Goal: Task Accomplishment & Management: Manage account settings

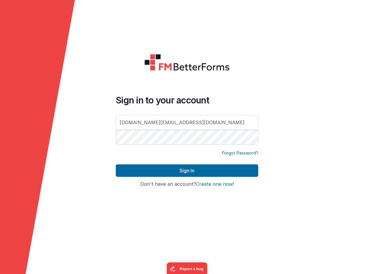
type input "dr.gold@peerxc.com"
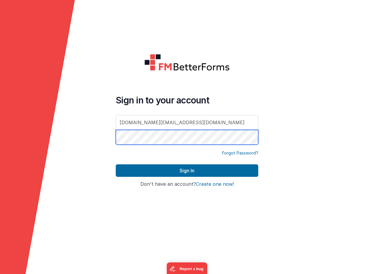
click at [187, 171] on button "Sign In" at bounding box center [187, 170] width 143 height 12
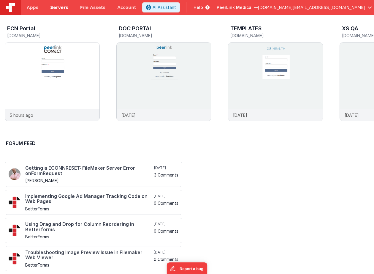
click at [59, 7] on span "Servers" at bounding box center [59, 7] width 18 height 6
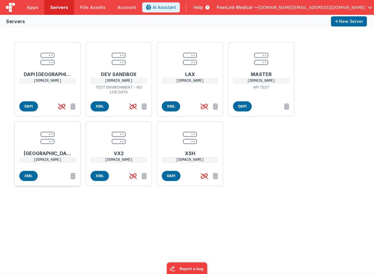
click at [60, 139] on center at bounding box center [48, 138] width 48 height 14
click at [55, 143] on center at bounding box center [48, 138] width 48 height 14
click at [45, 158] on p "ssl.peerxc.com" at bounding box center [47, 160] width 57 height 6
click at [33, 9] on span "Apps" at bounding box center [33, 7] width 12 height 6
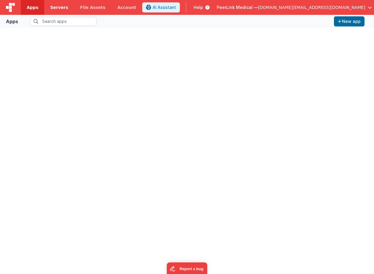
click at [55, 8] on span "Servers" at bounding box center [59, 7] width 18 height 6
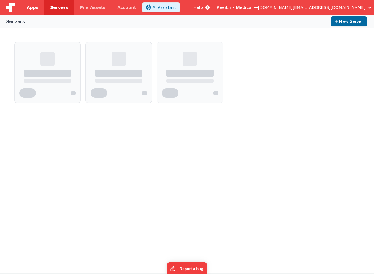
click at [34, 8] on span "Apps" at bounding box center [33, 7] width 12 height 6
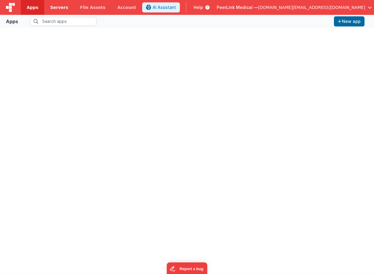
click at [52, 8] on span "Servers" at bounding box center [59, 7] width 18 height 6
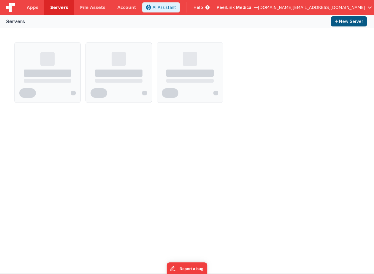
click at [345, 20] on button "New Server" at bounding box center [349, 21] width 36 height 10
click at [349, 23] on button "New Server" at bounding box center [349, 21] width 36 height 10
click at [29, 7] on span "Apps" at bounding box center [33, 7] width 12 height 6
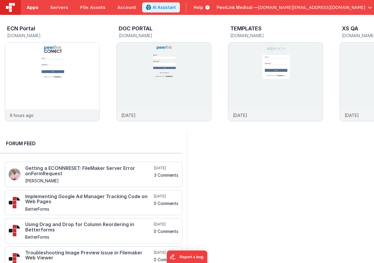
click at [32, 7] on span "Apps" at bounding box center [33, 7] width 12 height 6
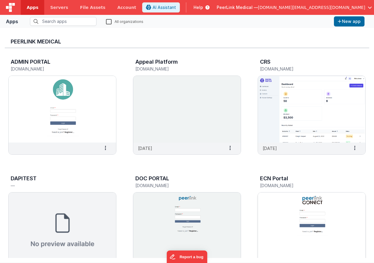
click at [279, 185] on h5 "ecn.fmbetterforms.com" at bounding box center [305, 185] width 91 height 4
click at [58, 9] on span "Servers" at bounding box center [59, 7] width 18 height 6
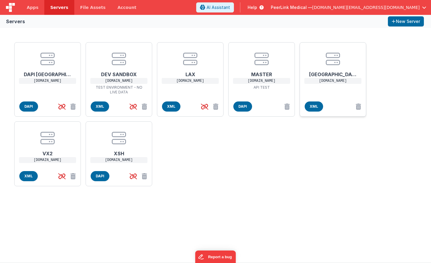
click at [337, 81] on p "ssl.peerxc.com" at bounding box center [332, 81] width 57 height 6
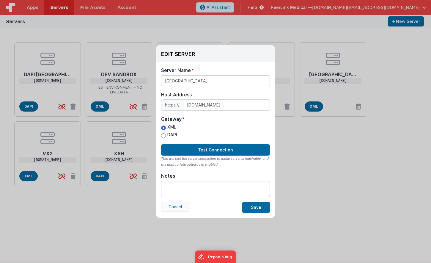
click at [176, 205] on button "Cancel" at bounding box center [175, 206] width 28 height 10
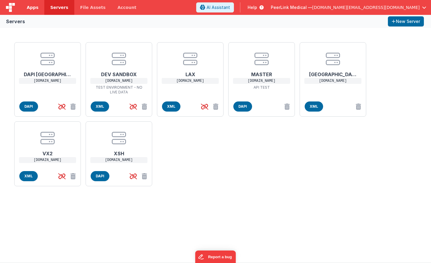
click at [33, 8] on span "Apps" at bounding box center [33, 7] width 12 height 6
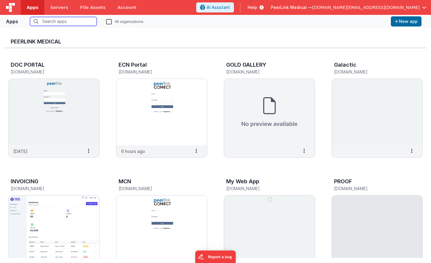
scroll to position [122, 0]
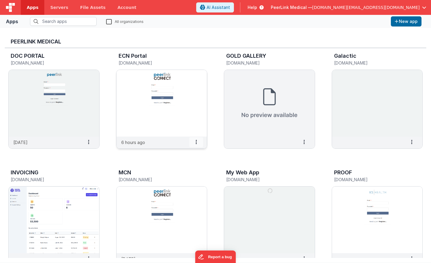
click at [197, 143] on span at bounding box center [196, 142] width 14 height 10
click at [182, 115] on img at bounding box center [161, 103] width 91 height 67
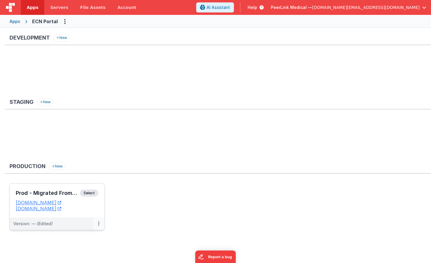
click at [98, 223] on icon at bounding box center [98, 223] width 1 height 0
click at [128, 220] on div at bounding box center [215, 131] width 431 height 263
click at [97, 223] on button at bounding box center [98, 223] width 11 height 12
click at [65, 238] on link "Edit" at bounding box center [78, 236] width 52 height 11
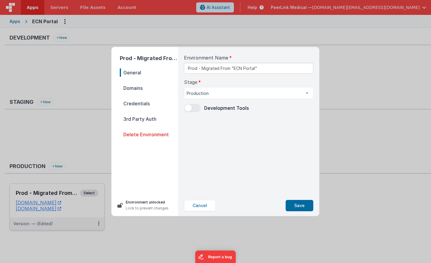
click at [131, 102] on span "Credentials" at bounding box center [149, 103] width 58 height 8
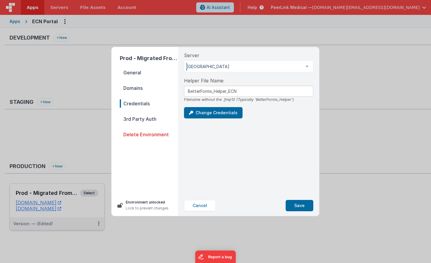
click at [230, 63] on div "NYC" at bounding box center [248, 66] width 129 height 12
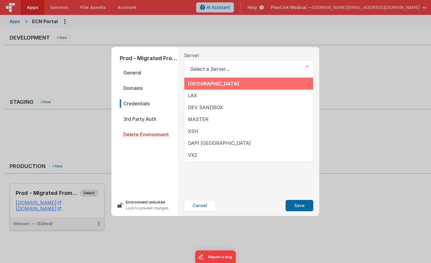
click at [219, 52] on div "Server NYC LAX DEV SANDBOX MASTER XSH DAPI NYC VX2 List is empty." at bounding box center [248, 65] width 129 height 26
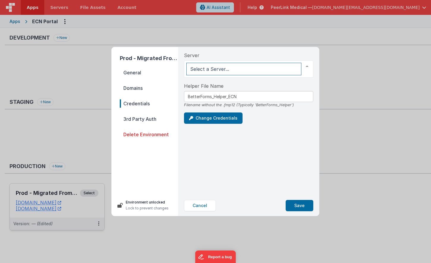
click at [303, 65] on div at bounding box center [307, 66] width 12 height 11
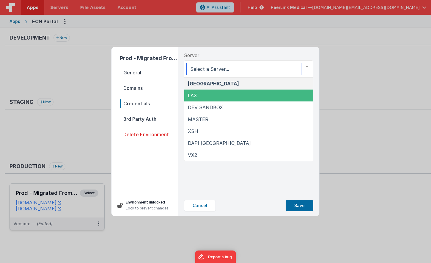
click at [252, 94] on span "LAX" at bounding box center [248, 95] width 129 height 12
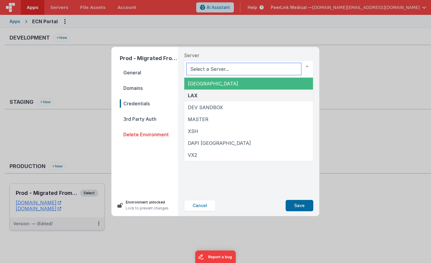
click at [195, 81] on span "[GEOGRAPHIC_DATA]" at bounding box center [213, 84] width 50 height 6
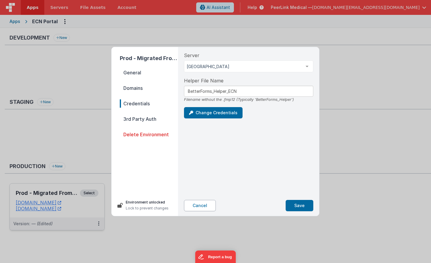
click at [202, 207] on button "Cancel" at bounding box center [200, 205] width 32 height 11
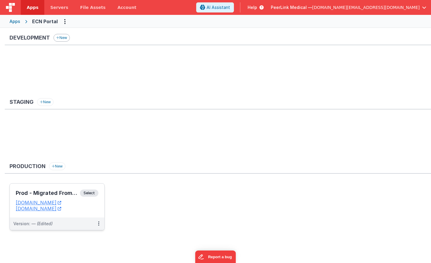
click at [62, 37] on button "New" at bounding box center [61, 38] width 16 height 8
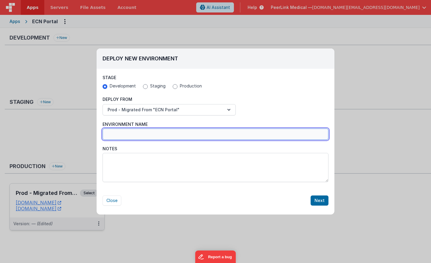
click at [133, 134] on input "Environment Name" at bounding box center [216, 133] width 226 height 11
type input "TEST ECN ENVOIR"
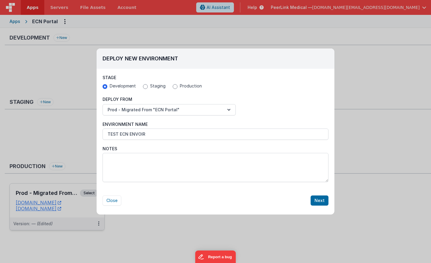
click at [24, 59] on div "Deploy New Environment Stage Development Staging Production Deploy From Prod - …" at bounding box center [215, 131] width 431 height 263
click at [108, 199] on button "Close" at bounding box center [112, 200] width 19 height 10
radio input "false"
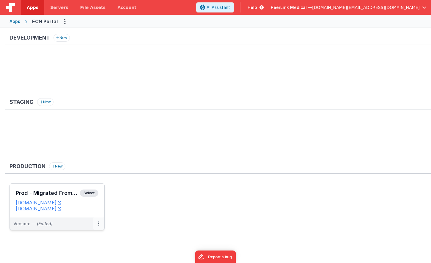
click at [100, 223] on button at bounding box center [98, 223] width 11 height 12
click at [126, 48] on div at bounding box center [215, 131] width 431 height 263
click at [14, 21] on div "Apps" at bounding box center [15, 21] width 11 height 6
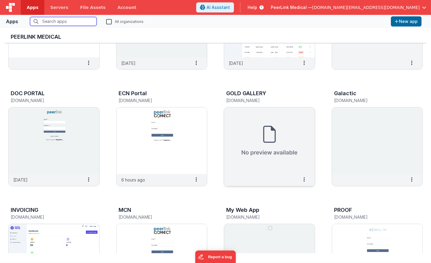
scroll to position [81, 0]
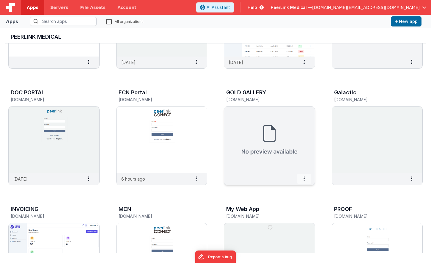
click at [303, 179] on icon at bounding box center [303, 178] width 1 height 0
click at [290, 223] on span "Delete App" at bounding box center [291, 222] width 22 height 5
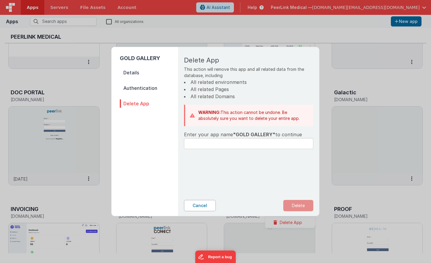
click at [203, 207] on button "Cancel" at bounding box center [200, 205] width 32 height 11
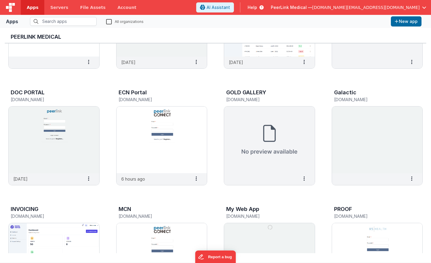
click at [209, 74] on div "ADMIN PORTAL pxca.fmbetterforms.com Settings Copy API Key Merge App Delete App …" at bounding box center [215, 255] width 421 height 586
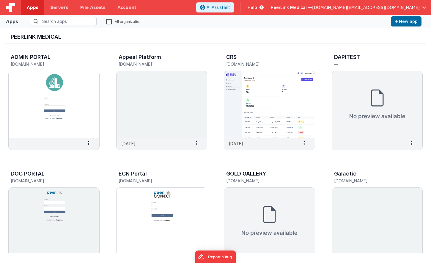
scroll to position [0, 0]
drag, startPoint x: 12, startPoint y: 55, endPoint x: 62, endPoint y: 64, distance: 51.0
click at [62, 64] on div "ADMIN PORTAL pxca.fmbetterforms.com" at bounding box center [48, 61] width 74 height 14
click at [374, 141] on span at bounding box center [412, 143] width 14 height 10
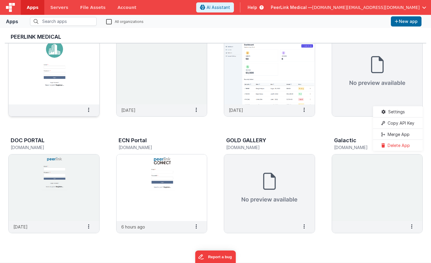
scroll to position [43, 0]
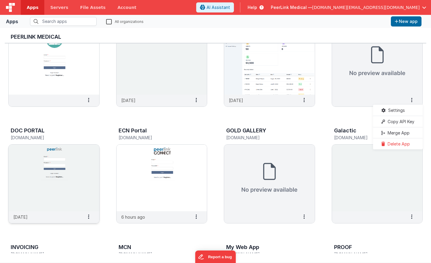
click at [88, 126] on div "DOC PORTAL reviewers.fmbetterforms.com" at bounding box center [53, 134] width 91 height 19
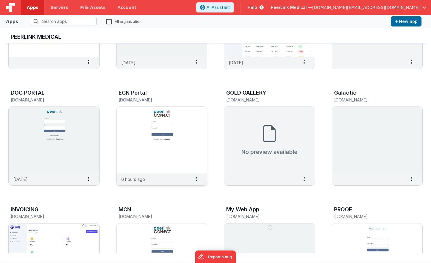
scroll to position [91, 0]
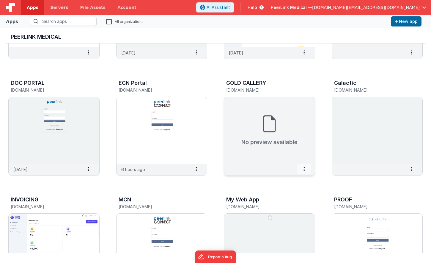
click at [304, 169] on icon at bounding box center [303, 169] width 1 height 0
click at [283, 211] on span "Delete App" at bounding box center [291, 212] width 22 height 5
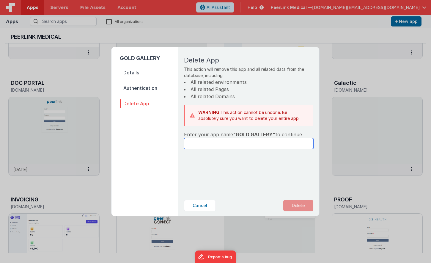
click at [213, 141] on input "text" at bounding box center [248, 143] width 129 height 11
type input "GOLD GALLERY"
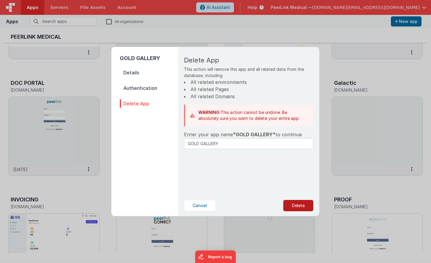
click at [302, 204] on button "Delete" at bounding box center [298, 205] width 30 height 11
click at [278, 205] on button "Yes, Delete" at bounding box center [268, 205] width 39 height 11
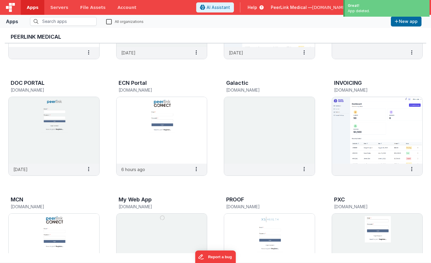
click at [308, 71] on div "ADMIN PORTAL pxca.fmbetterforms.com Settings Copy API Key Merge App Delete App …" at bounding box center [215, 246] width 421 height 586
click at [304, 169] on icon at bounding box center [303, 169] width 1 height 0
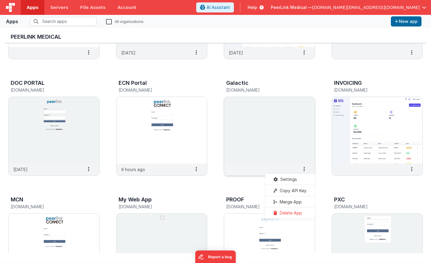
click at [292, 212] on span "Delete App" at bounding box center [291, 212] width 22 height 5
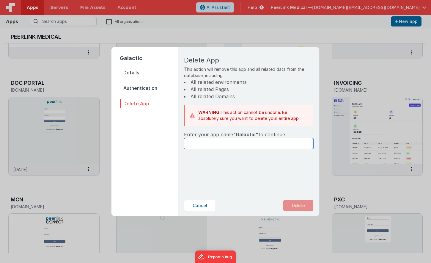
click at [221, 143] on input "text" at bounding box center [248, 143] width 129 height 11
type input "Galactic"
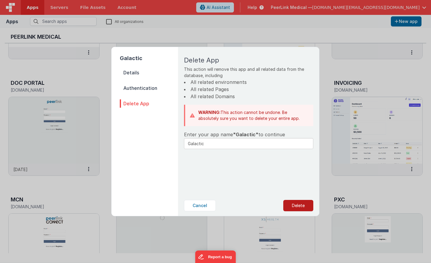
click at [294, 205] on button "Delete" at bounding box center [298, 205] width 30 height 11
click at [273, 203] on button "Yes, Delete" at bounding box center [268, 205] width 39 height 11
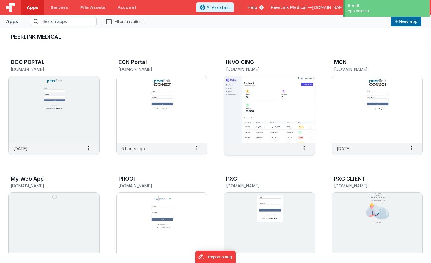
scroll to position [120, 0]
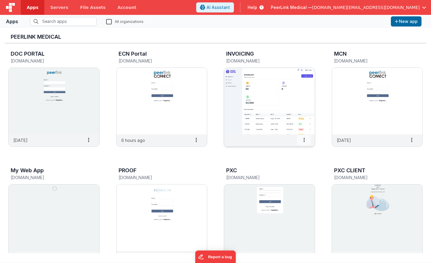
click at [305, 140] on span at bounding box center [304, 140] width 14 height 10
click at [285, 179] on slot "Delete App" at bounding box center [289, 183] width 33 height 9
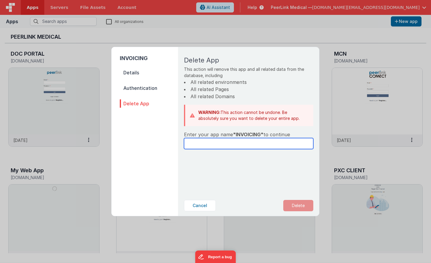
click at [226, 144] on input "text" at bounding box center [248, 143] width 129 height 11
type input "INVOICING"
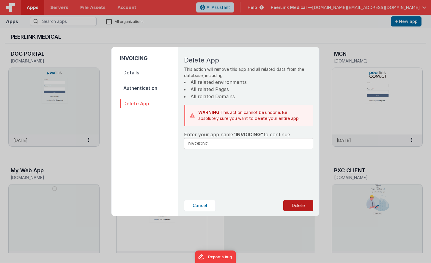
click at [293, 201] on button "Delete" at bounding box center [298, 205] width 30 height 11
click at [274, 205] on button "Yes, Delete" at bounding box center [268, 205] width 39 height 11
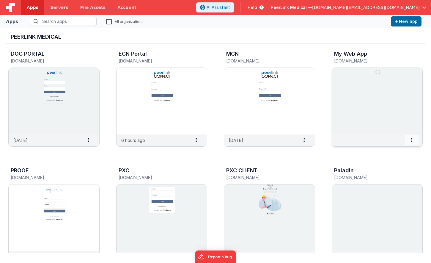
click at [374, 140] on icon at bounding box center [411, 140] width 1 height 0
click at [374, 181] on span "Delete App" at bounding box center [399, 183] width 22 height 5
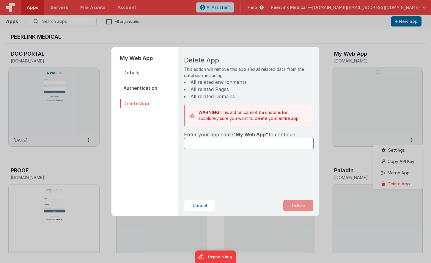
click at [254, 145] on input "text" at bounding box center [248, 143] width 129 height 11
type input "N"
type input "My Web App"
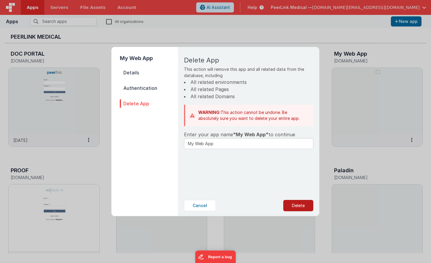
click at [305, 204] on button "Delete" at bounding box center [298, 205] width 30 height 11
click at [264, 203] on button "Yes, Delete" at bounding box center [268, 205] width 39 height 11
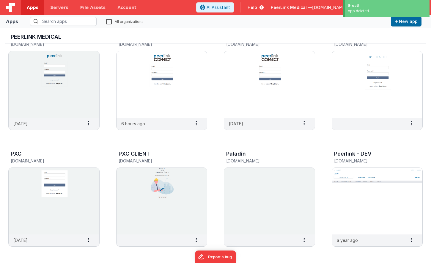
scroll to position [138, 0]
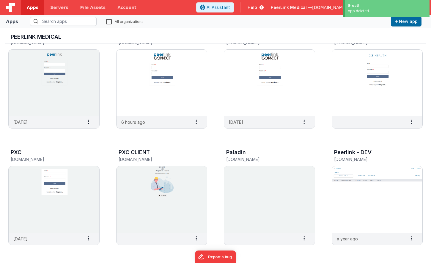
click at [58, 167] on img at bounding box center [54, 199] width 91 height 67
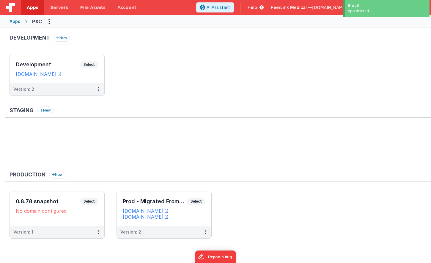
click at [30, 7] on span "Apps" at bounding box center [33, 7] width 12 height 6
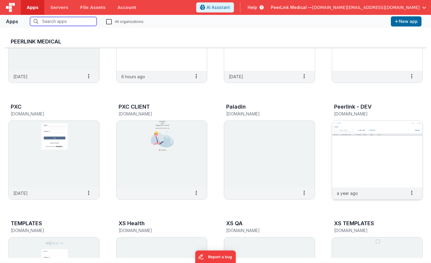
scroll to position [189, 0]
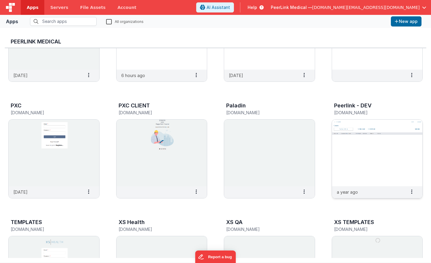
click at [365, 136] on img at bounding box center [377, 152] width 91 height 67
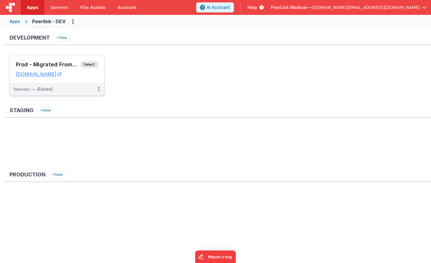
click at [63, 65] on h3 "Prod - Migrated From "Peerlink - DEV"" at bounding box center [48, 65] width 64 height 6
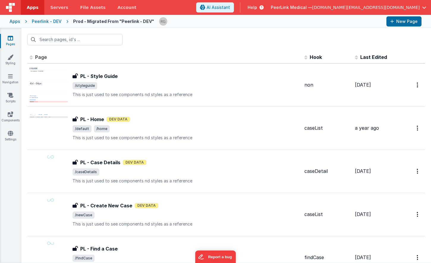
click at [45, 19] on div "Peerlink - DEV" at bounding box center [47, 21] width 30 height 6
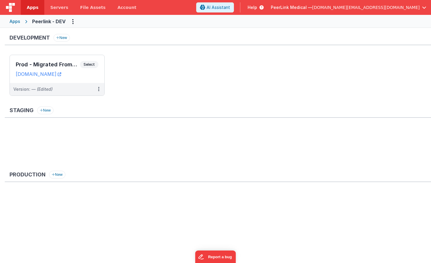
click at [16, 21] on div "Apps" at bounding box center [15, 21] width 11 height 6
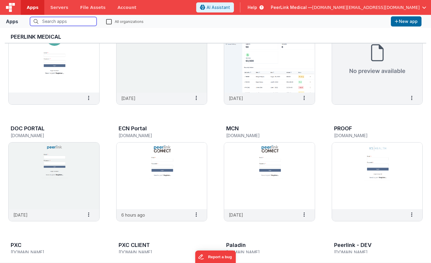
scroll to position [46, 0]
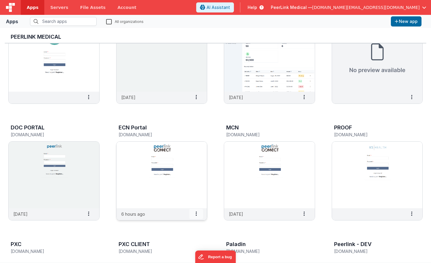
click at [194, 215] on span at bounding box center [196, 214] width 14 height 10
click at [183, 223] on span "Settings" at bounding box center [181, 223] width 17 height 5
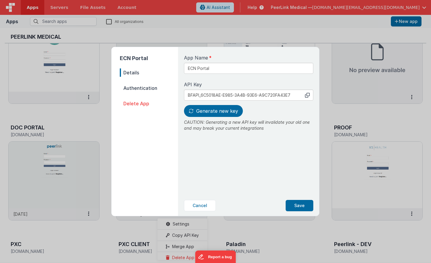
click at [146, 87] on span "Authentication" at bounding box center [149, 88] width 58 height 8
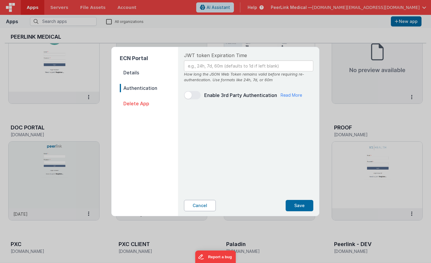
click at [208, 207] on button "Cancel" at bounding box center [200, 205] width 32 height 11
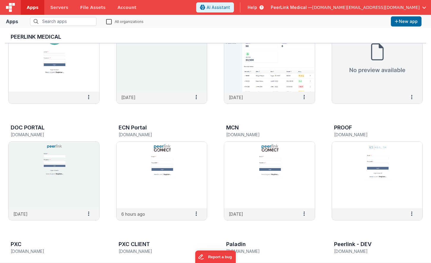
click at [34, 6] on span "Apps" at bounding box center [33, 7] width 12 height 6
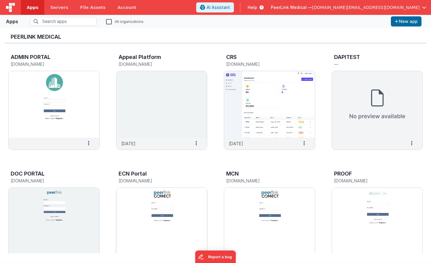
scroll to position [0, 0]
click at [173, 205] on img at bounding box center [161, 221] width 91 height 67
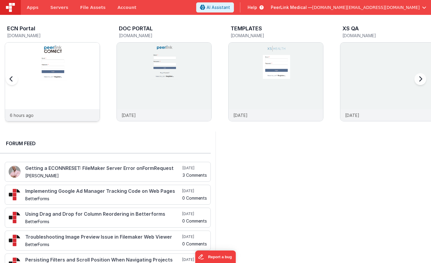
click at [81, 74] on img at bounding box center [52, 89] width 95 height 95
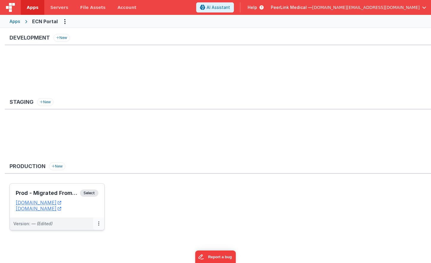
click at [100, 224] on button at bounding box center [98, 223] width 11 height 12
click at [80, 235] on link "Edit" at bounding box center [78, 236] width 52 height 11
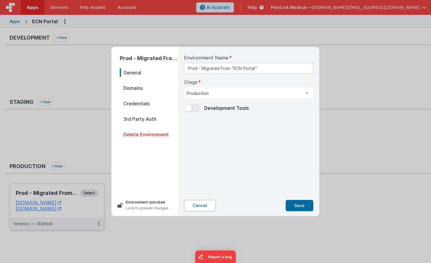
click at [192, 204] on button "Cancel" at bounding box center [200, 205] width 32 height 11
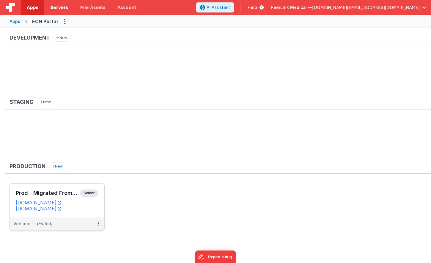
click at [56, 8] on span "Servers" at bounding box center [59, 7] width 18 height 6
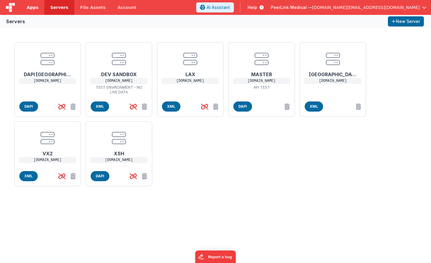
click at [31, 10] on span "Apps" at bounding box center [33, 7] width 12 height 6
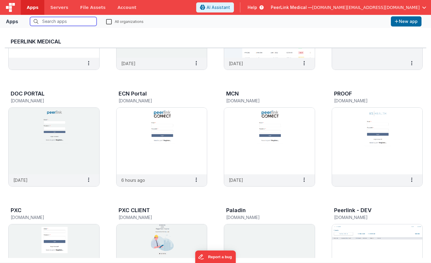
scroll to position [99, 0]
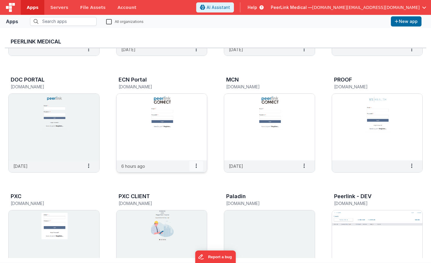
click at [196, 166] on icon at bounding box center [196, 166] width 1 height 0
click at [189, 176] on slot "Settings" at bounding box center [182, 175] width 33 height 9
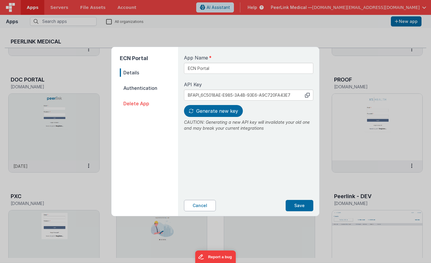
click at [207, 205] on button "Cancel" at bounding box center [200, 205] width 32 height 11
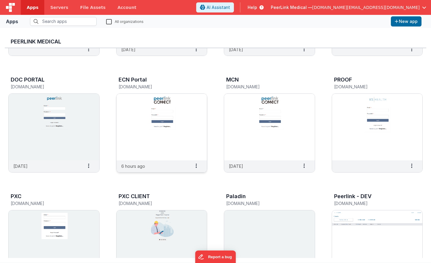
click at [140, 123] on img at bounding box center [161, 127] width 91 height 67
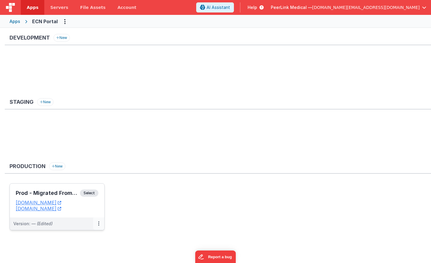
click at [99, 223] on icon at bounding box center [98, 223] width 1 height 0
click at [76, 235] on link "Edit" at bounding box center [78, 236] width 52 height 11
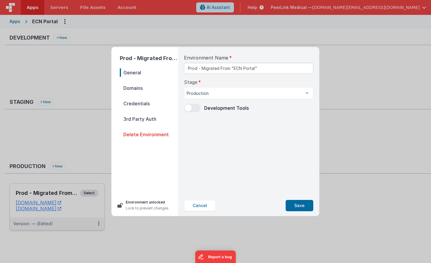
click at [142, 105] on span "Credentials" at bounding box center [149, 103] width 58 height 8
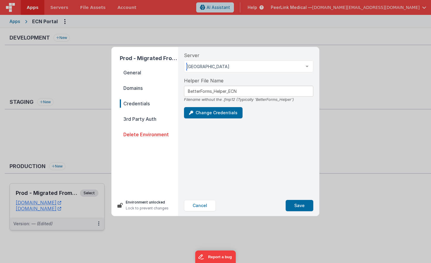
click at [243, 63] on div "[GEOGRAPHIC_DATA]" at bounding box center [248, 66] width 129 height 12
click at [212, 52] on div "Server [GEOGRAPHIC_DATA] [GEOGRAPHIC_DATA] LAX DEV SANDBOX MASTER XSH DAPI [GEO…" at bounding box center [248, 62] width 129 height 21
click at [209, 204] on button "Cancel" at bounding box center [200, 205] width 32 height 11
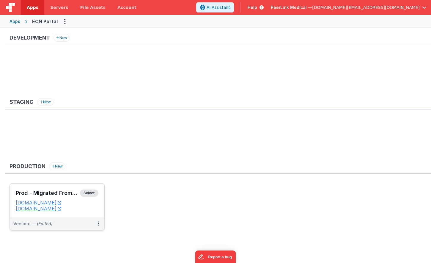
click at [17, 21] on div "Apps" at bounding box center [15, 21] width 11 height 6
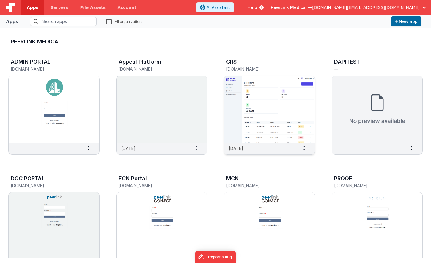
click at [262, 94] on img at bounding box center [269, 109] width 91 height 67
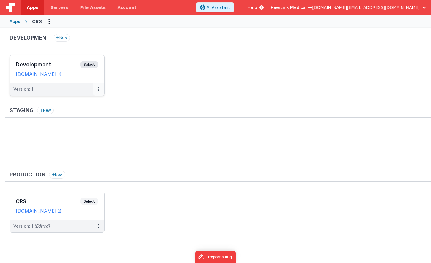
click at [97, 86] on button at bounding box center [98, 89] width 11 height 12
click at [74, 126] on link "Deploy..." at bounding box center [78, 124] width 52 height 11
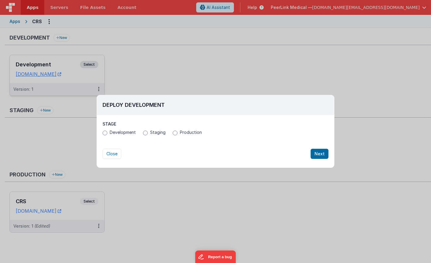
click at [173, 131] on input "Production" at bounding box center [175, 132] width 5 height 5
radio input "true"
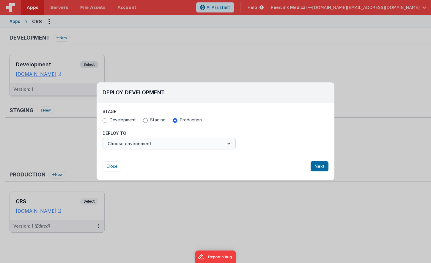
click at [221, 143] on button "Choose environment" at bounding box center [169, 143] width 133 height 11
click at [218, 141] on button "Choose environment" at bounding box center [169, 143] width 133 height 11
click at [106, 120] on input "Development" at bounding box center [105, 120] width 5 height 5
radio input "true"
radio input "false"
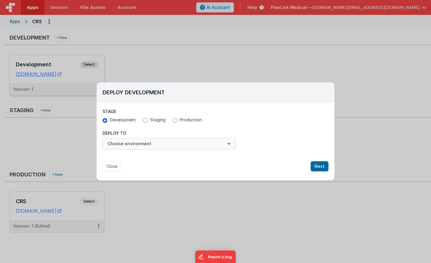
click at [170, 140] on button "Choose environment" at bounding box center [169, 143] width 133 height 11
click at [225, 143] on button "Choose environment" at bounding box center [169, 143] width 133 height 11
click at [231, 143] on icon "button" at bounding box center [229, 144] width 6 height 6
click at [147, 142] on button "Choose environment" at bounding box center [169, 143] width 133 height 11
click at [112, 172] on div "Deploy Development Stage Development Staging Production Deploy To Choose enviro…" at bounding box center [216, 128] width 238 height 92
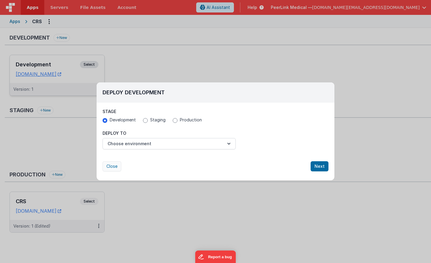
click at [116, 165] on button "Close" at bounding box center [112, 166] width 19 height 10
radio input "false"
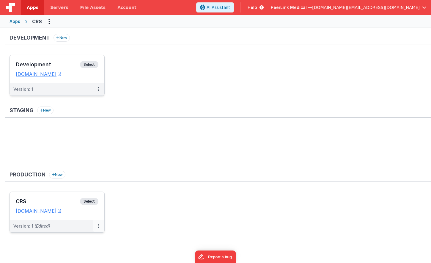
click at [99, 226] on icon at bounding box center [98, 226] width 1 height 0
click at [99, 179] on div at bounding box center [215, 131] width 431 height 263
click at [419, 5] on span "[DOMAIN_NAME][EMAIL_ADDRESS][DOMAIN_NAME]" at bounding box center [366, 7] width 108 height 6
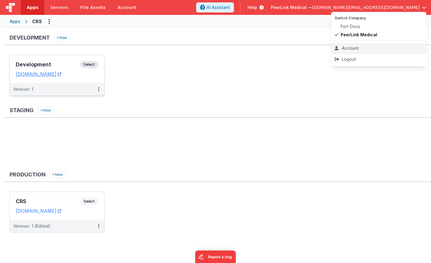
click at [348, 46] on div "Account" at bounding box center [379, 48] width 88 height 6
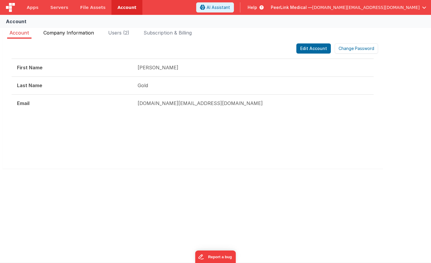
click at [80, 34] on span "Company Information" at bounding box center [68, 33] width 51 height 6
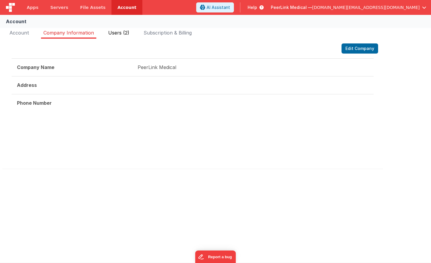
click at [121, 32] on span "Users (2)" at bounding box center [118, 33] width 21 height 6
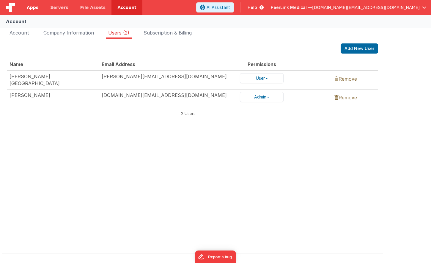
click at [36, 9] on span "Apps" at bounding box center [33, 7] width 12 height 6
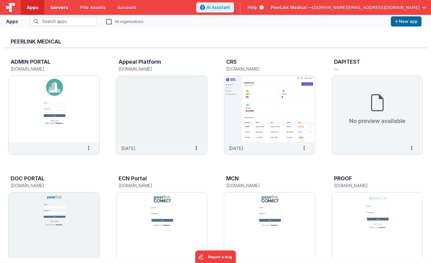
click at [61, 8] on span "Servers" at bounding box center [59, 7] width 18 height 6
